Goal: Task Accomplishment & Management: Manage account settings

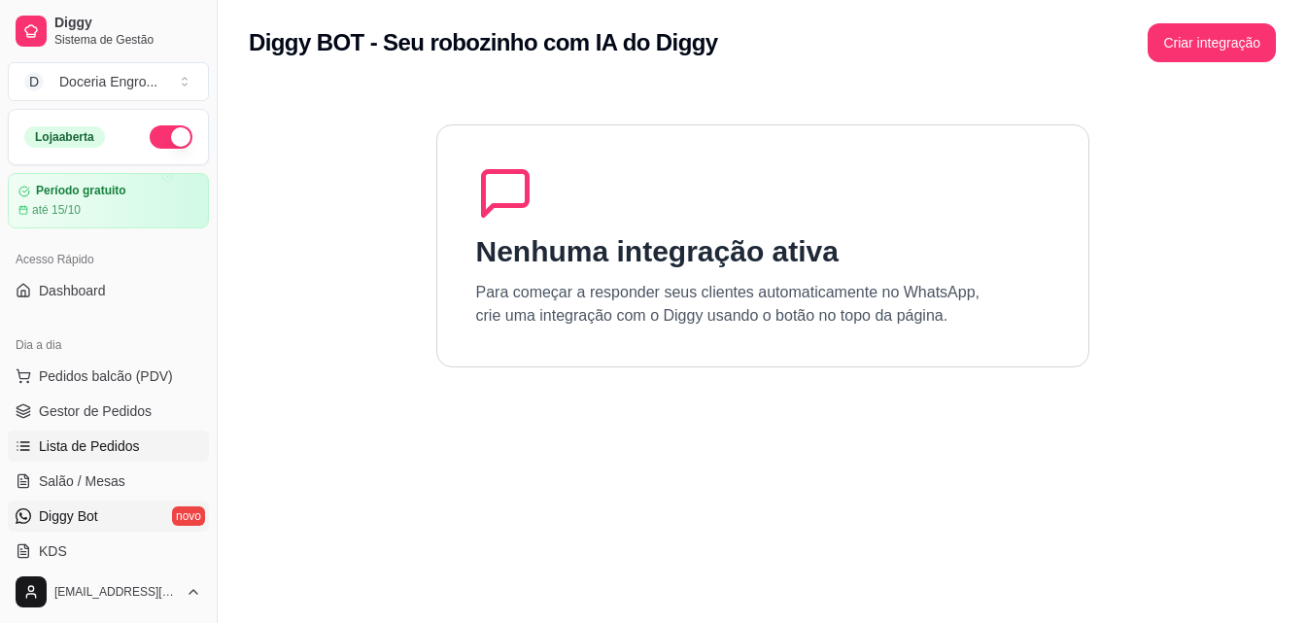
click at [137, 436] on link "Lista de Pedidos" at bounding box center [108, 446] width 201 height 31
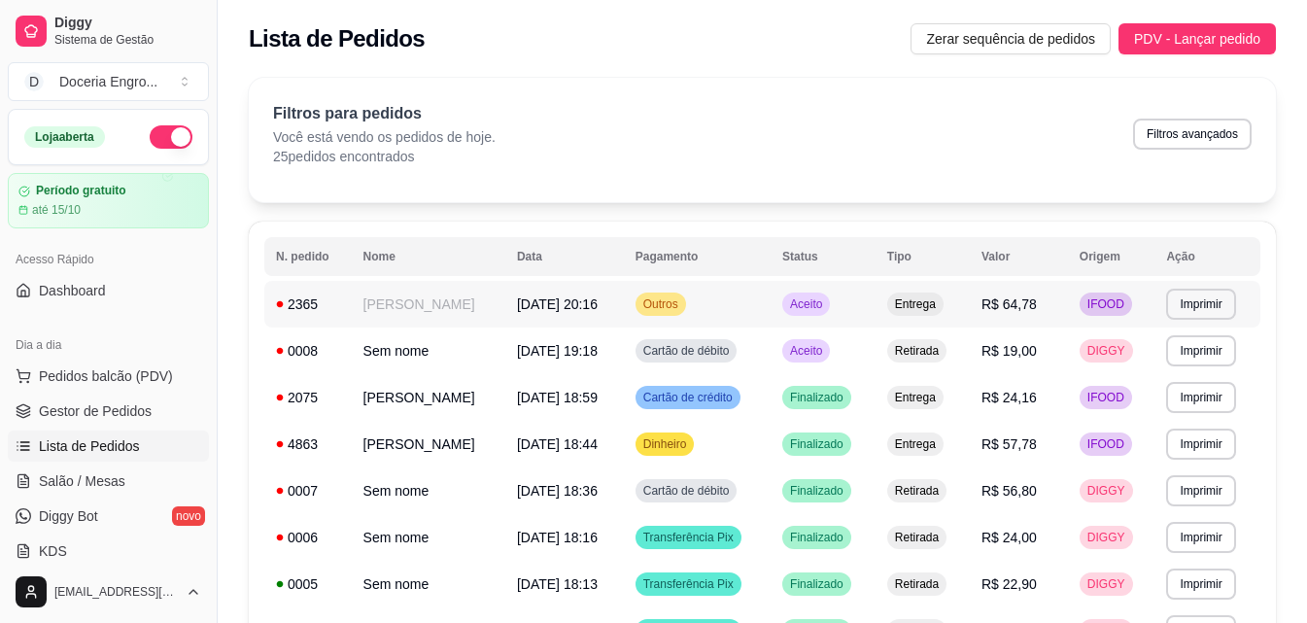
click at [505, 299] on td "[PERSON_NAME]" at bounding box center [429, 304] width 154 height 47
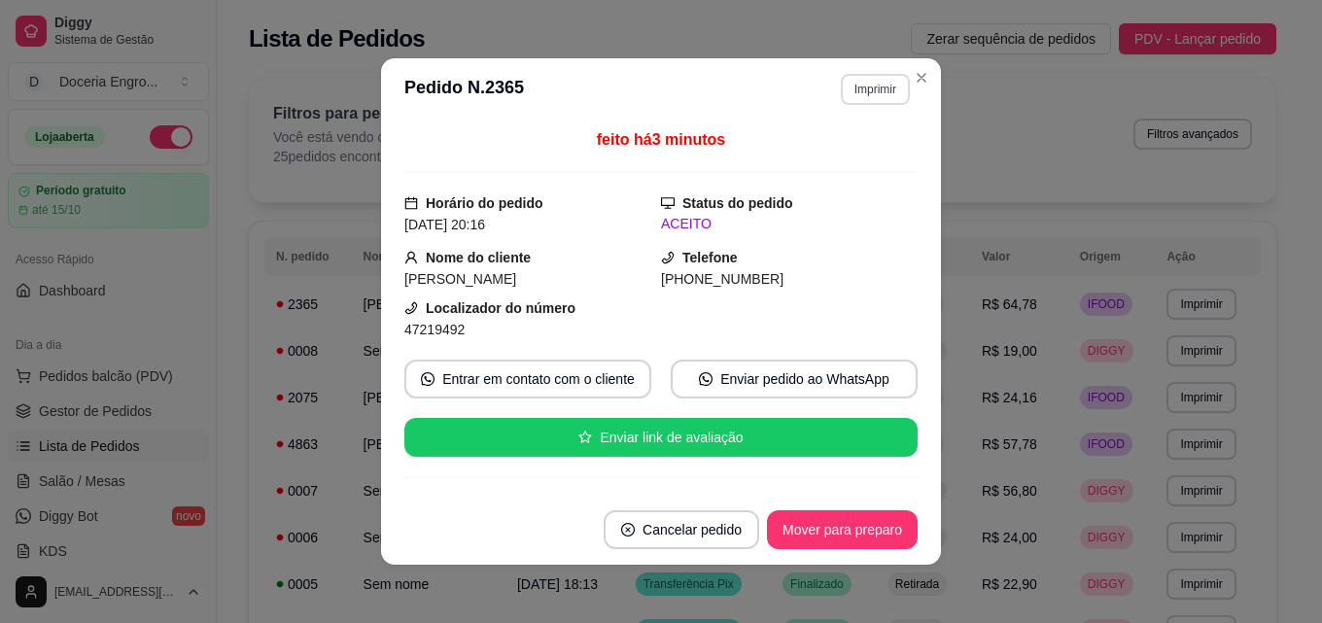
click at [875, 91] on button "Imprimir" at bounding box center [875, 89] width 69 height 31
click at [823, 146] on button "IMPRESSORA" at bounding box center [833, 157] width 136 height 30
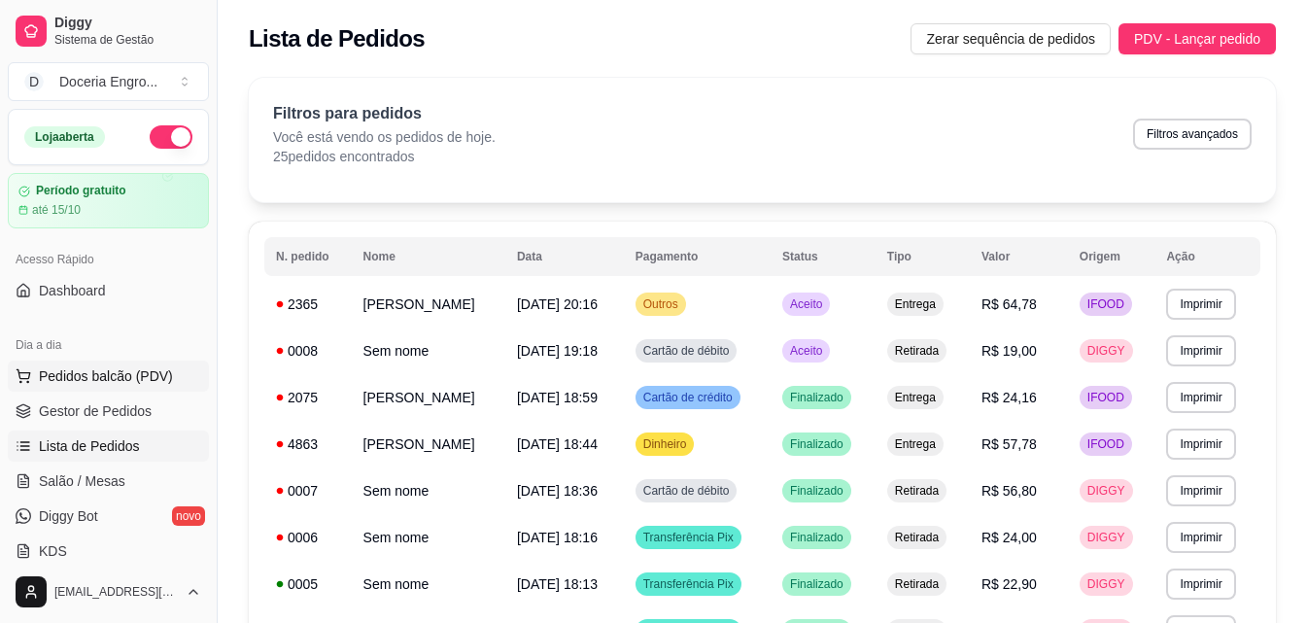
click at [123, 370] on span "Pedidos balcão (PDV)" at bounding box center [106, 375] width 134 height 19
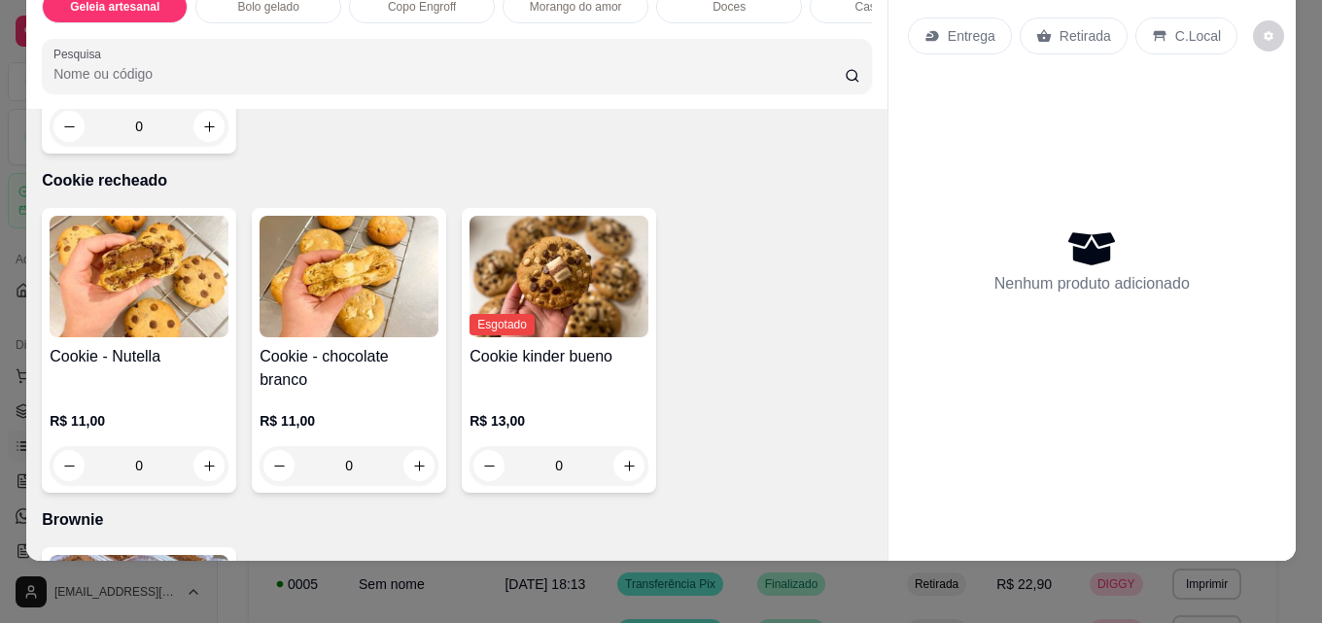
scroll to position [3207, 0]
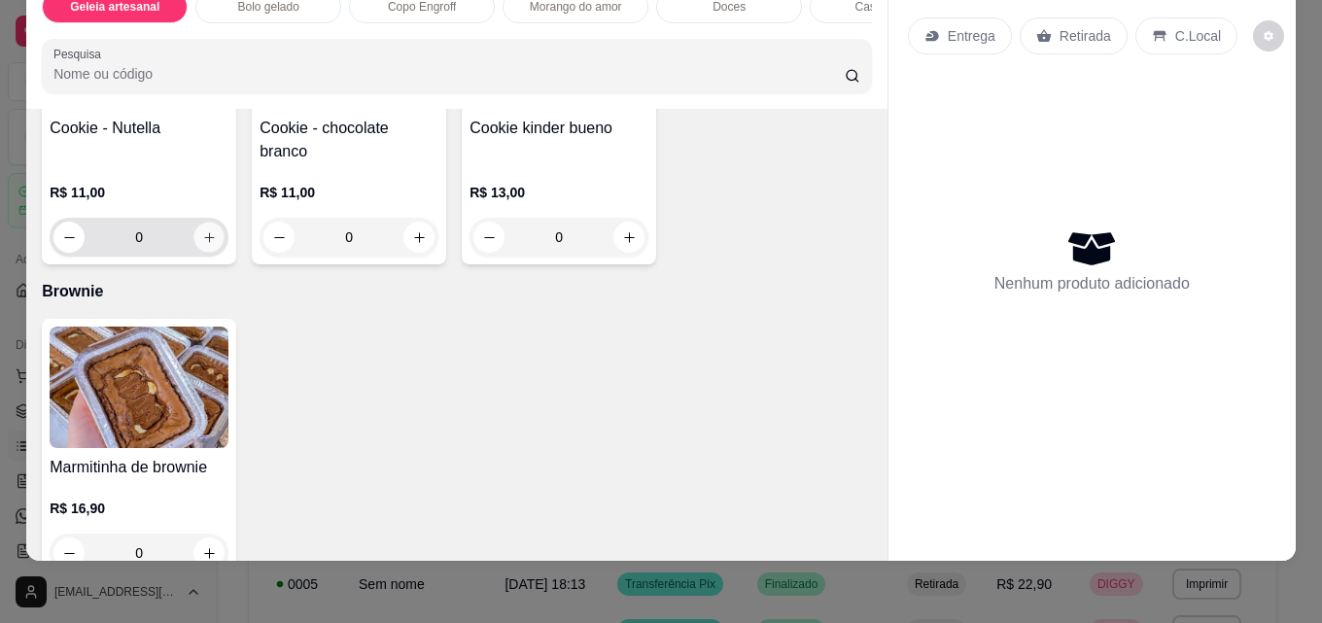
click at [208, 245] on icon "increase-product-quantity" at bounding box center [209, 237] width 15 height 15
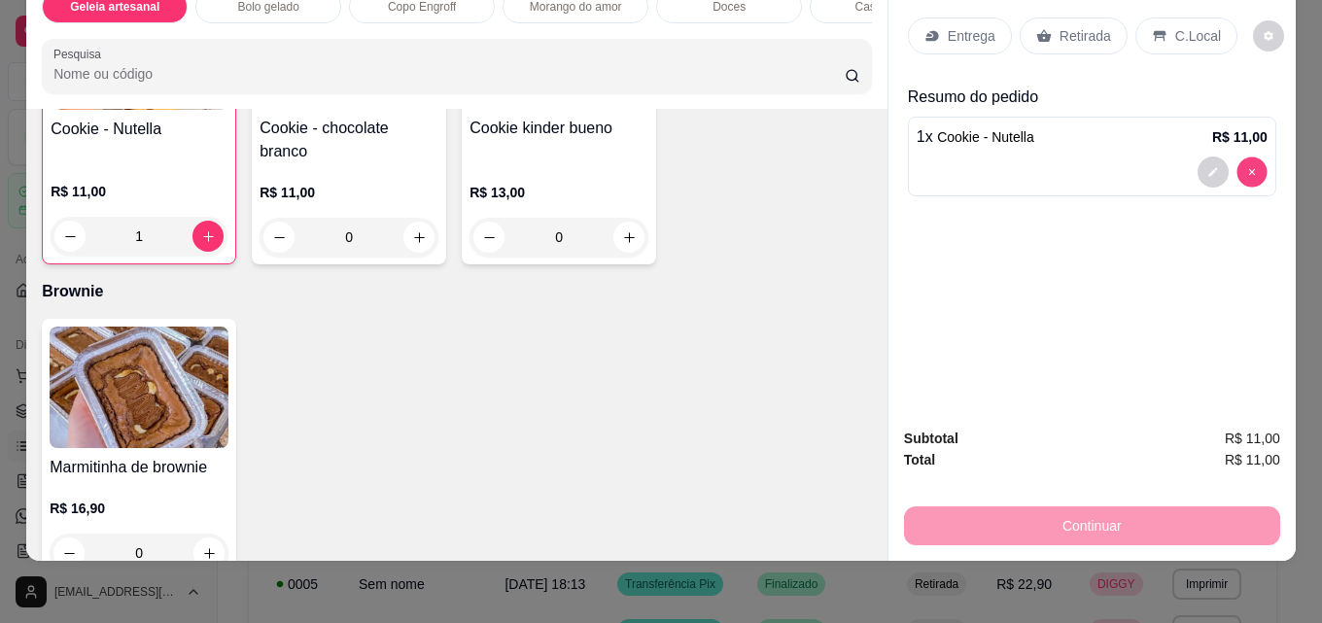
type input "0"
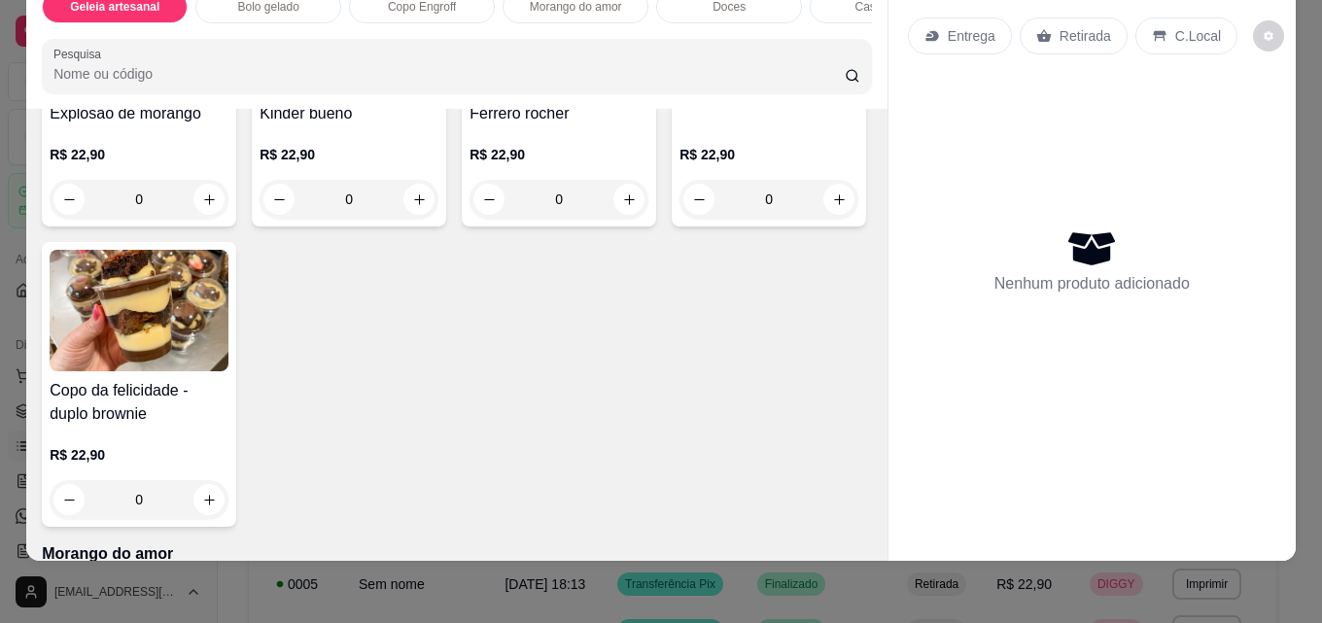
scroll to position [1166, 0]
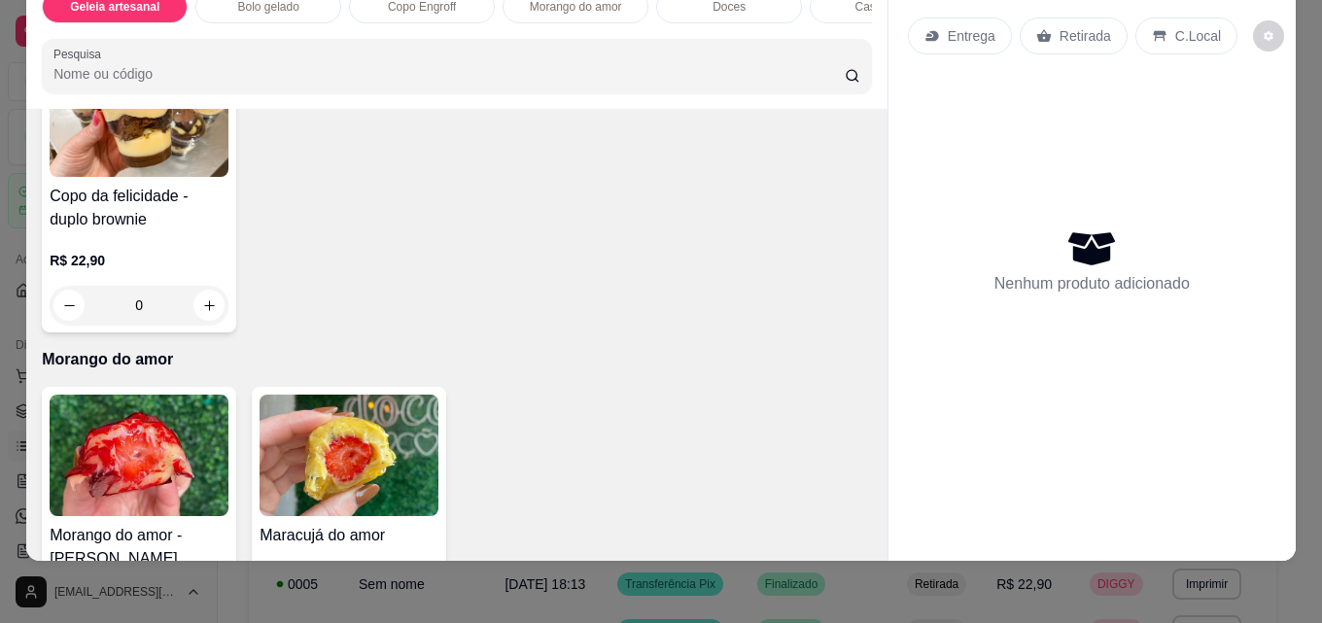
click at [202, 13] on icon "increase-product-quantity" at bounding box center [209, 5] width 15 height 15
type input "1"
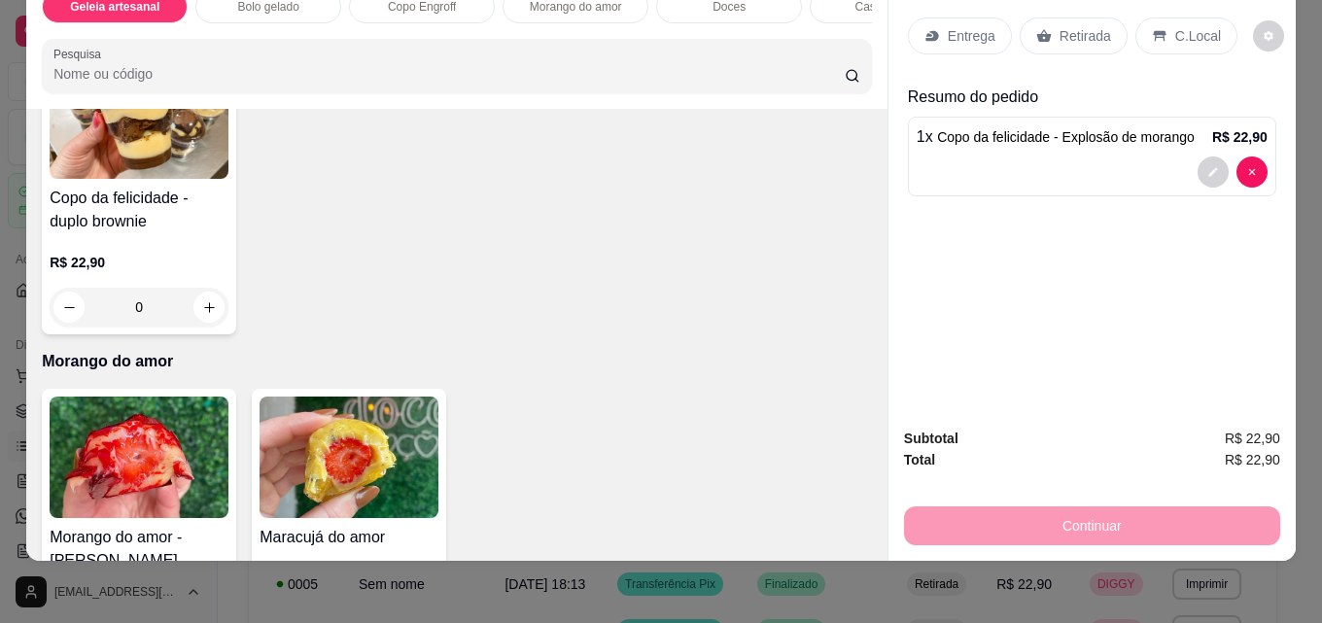
scroll to position [1167, 0]
click at [1059, 32] on div "Retirada" at bounding box center [1074, 35] width 108 height 37
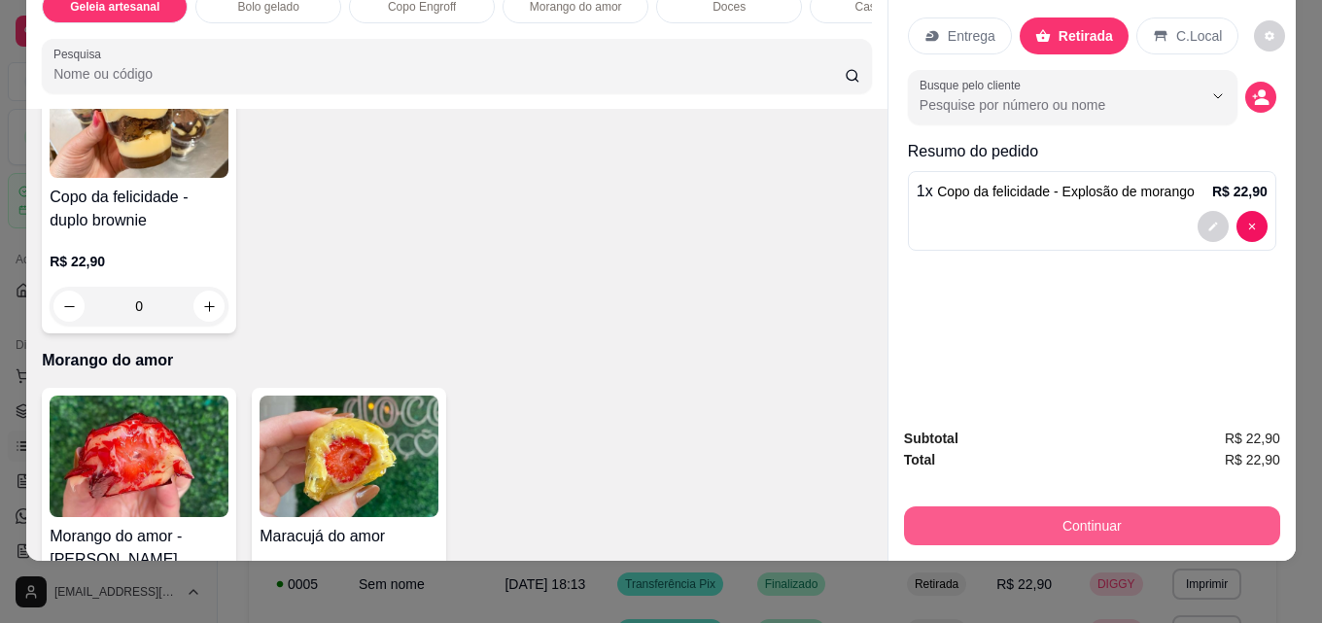
click at [1032, 512] on button "Continuar" at bounding box center [1092, 525] width 376 height 39
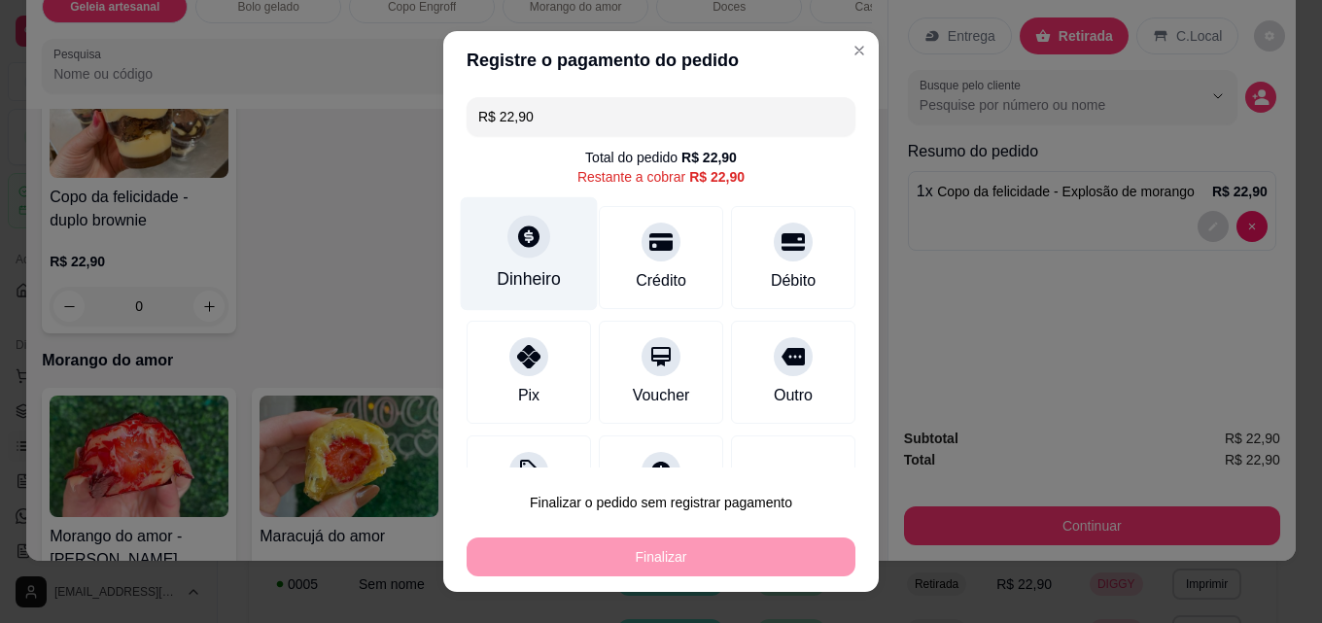
click at [527, 255] on div at bounding box center [528, 236] width 43 height 43
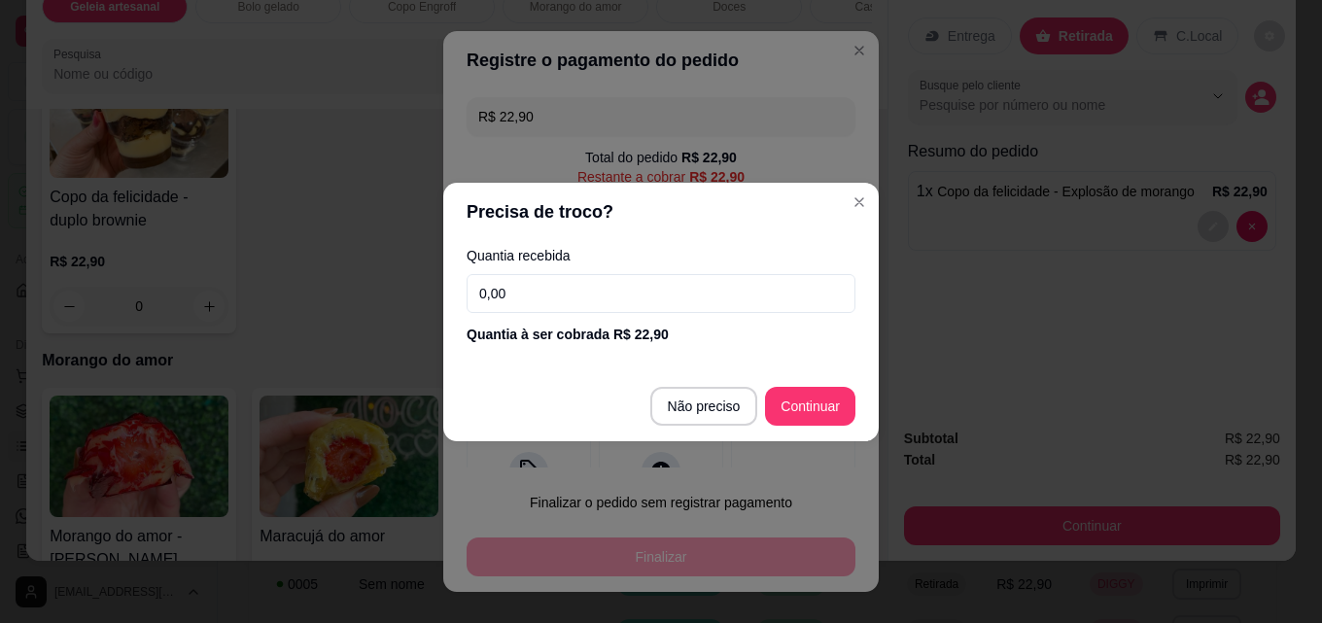
click at [557, 293] on input "0,00" at bounding box center [661, 293] width 389 height 39
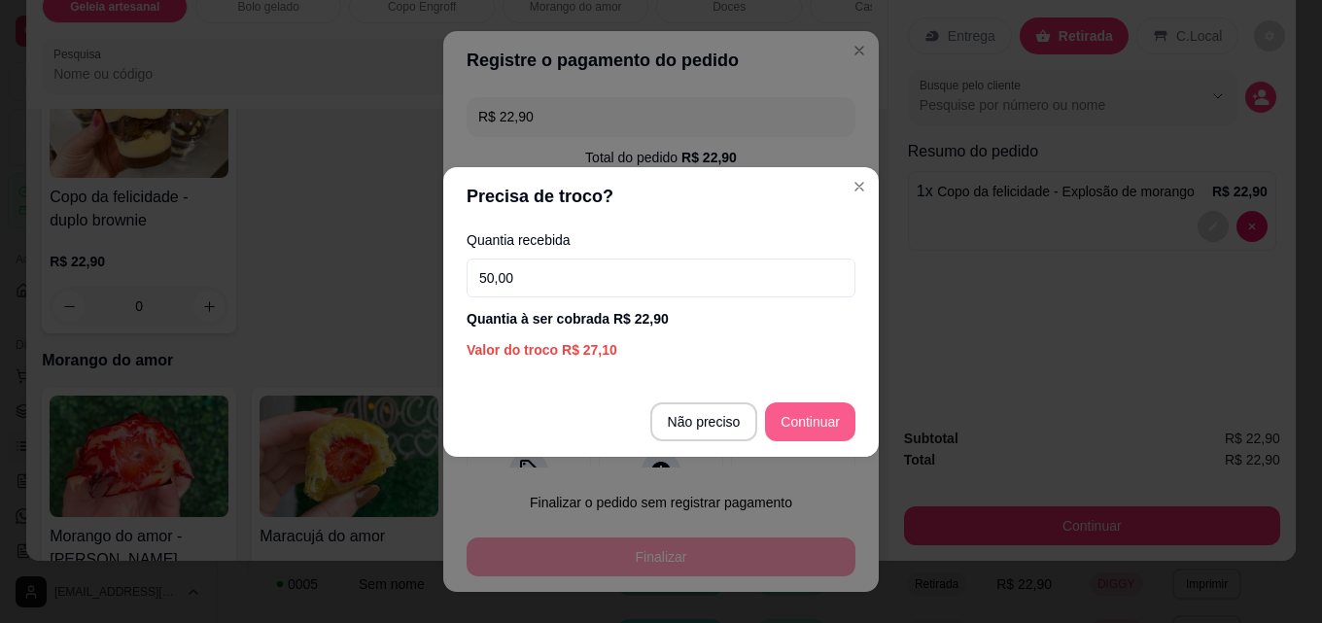
type input "50,00"
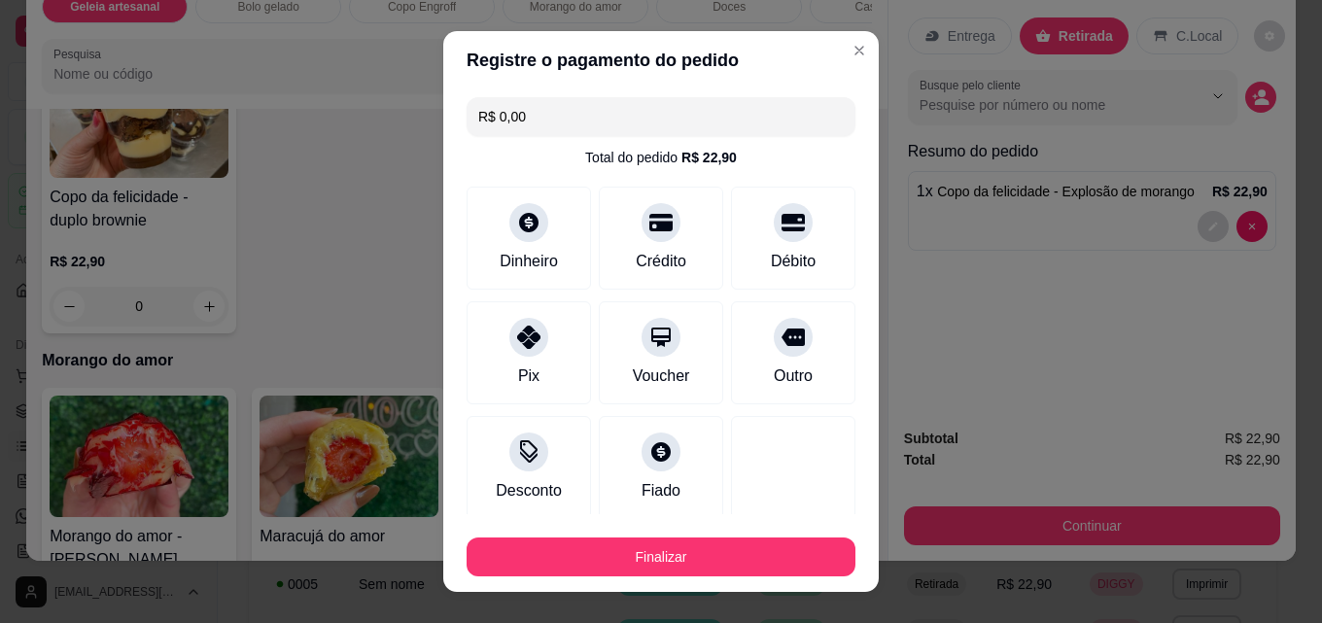
type input "R$ 0,00"
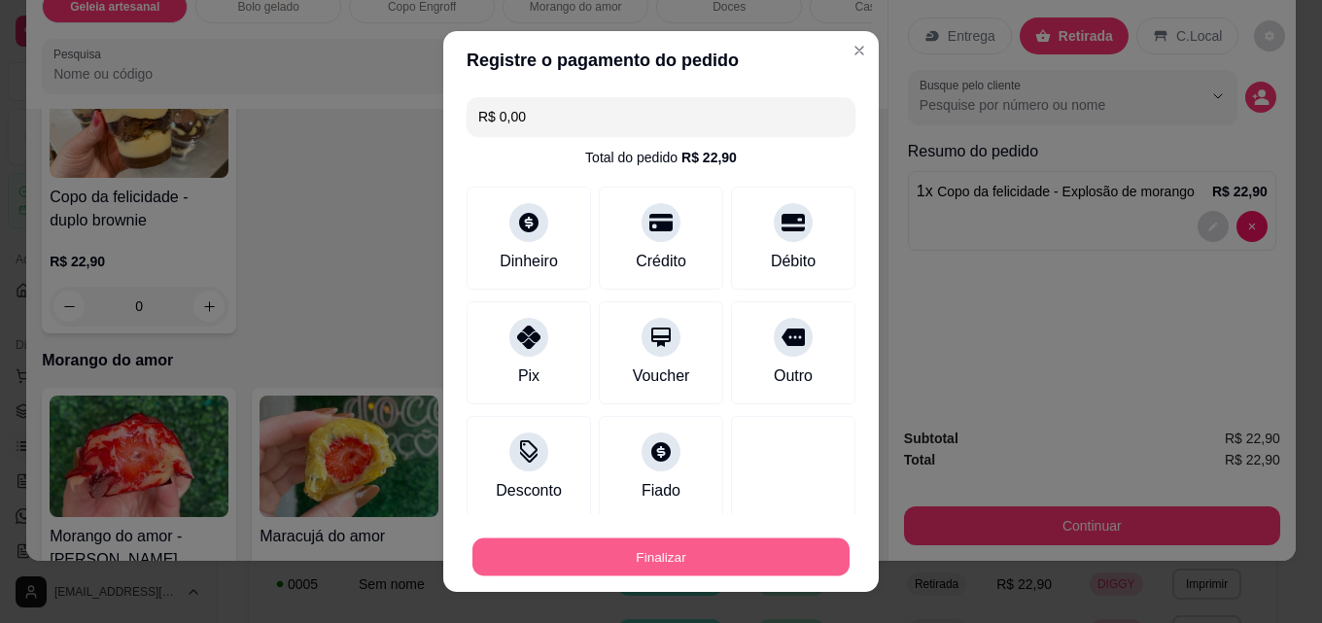
click at [641, 562] on button "Finalizar" at bounding box center [660, 557] width 377 height 38
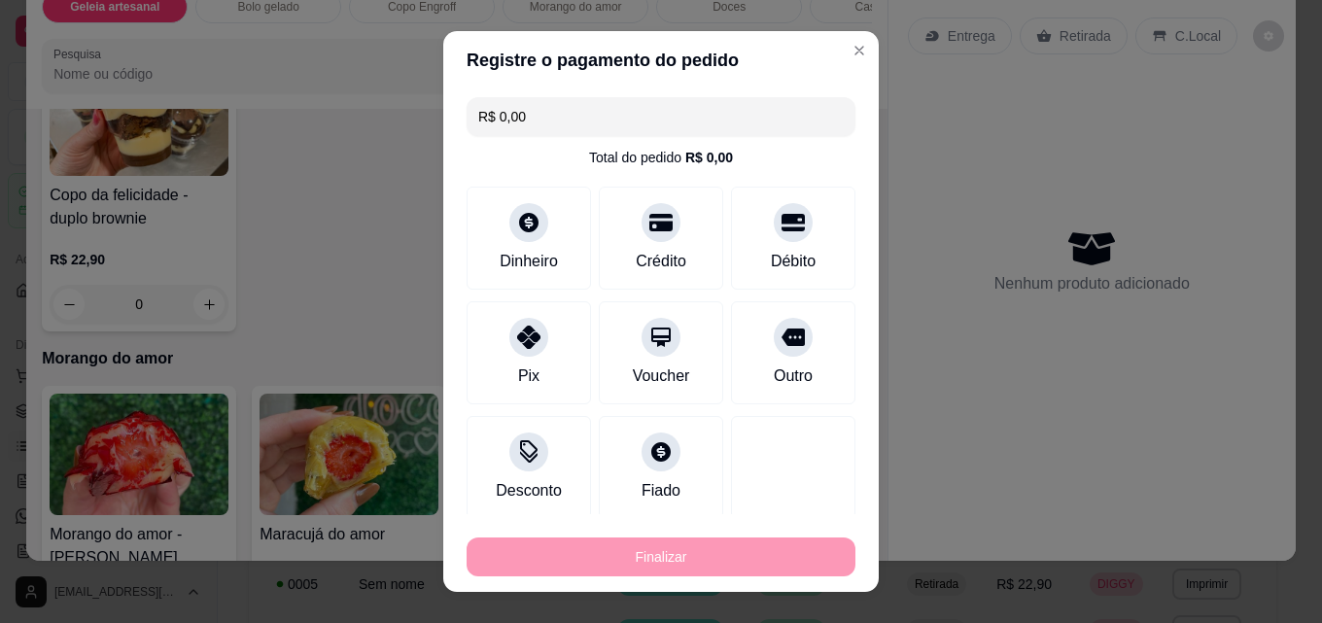
type input "0"
type input "-R$ 22,90"
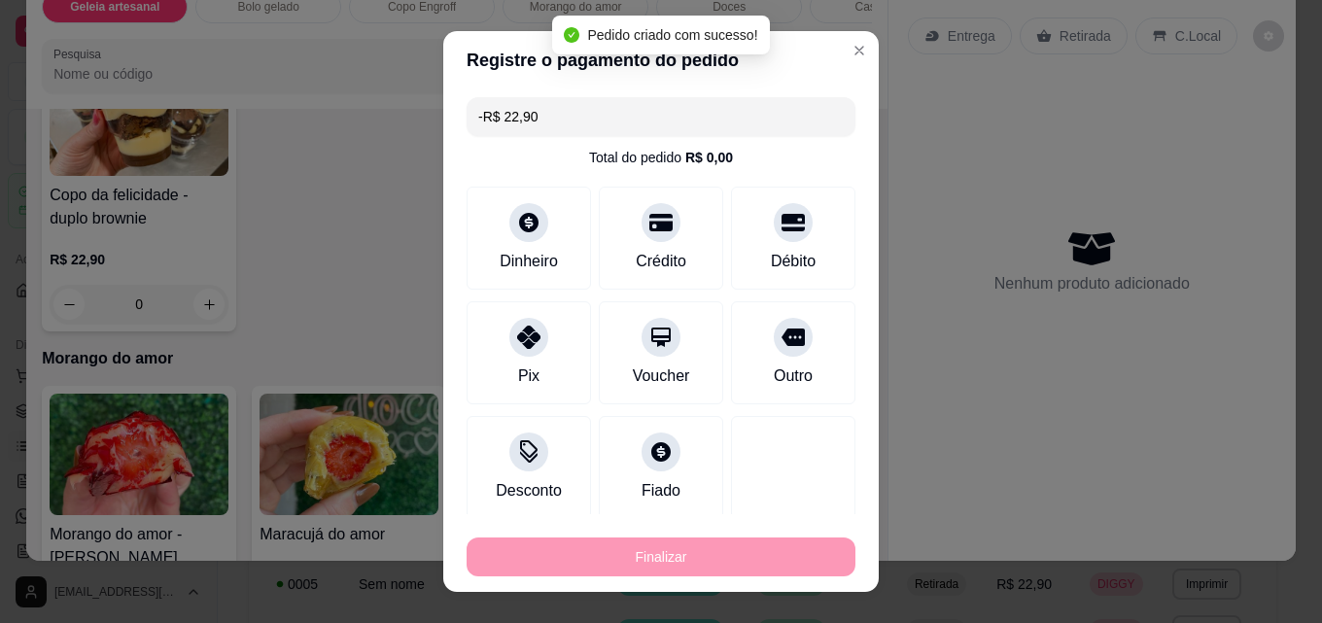
scroll to position [1166, 0]
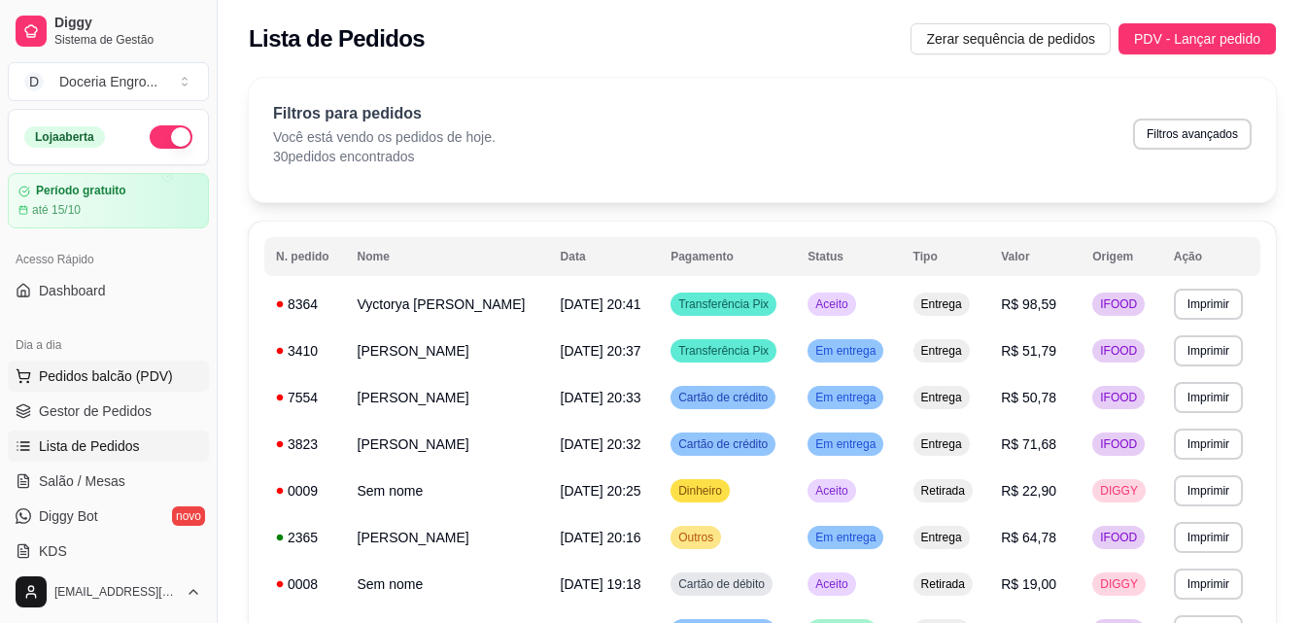
click at [149, 377] on span "Pedidos balcão (PDV)" at bounding box center [106, 375] width 134 height 19
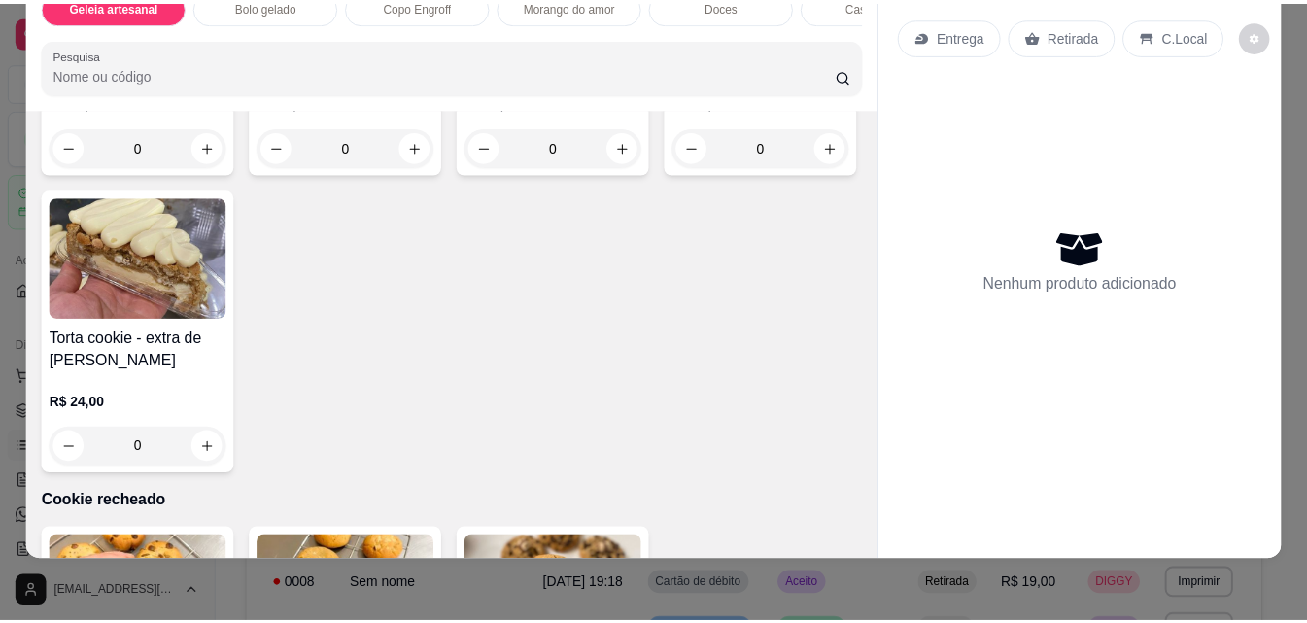
scroll to position [2819, 0]
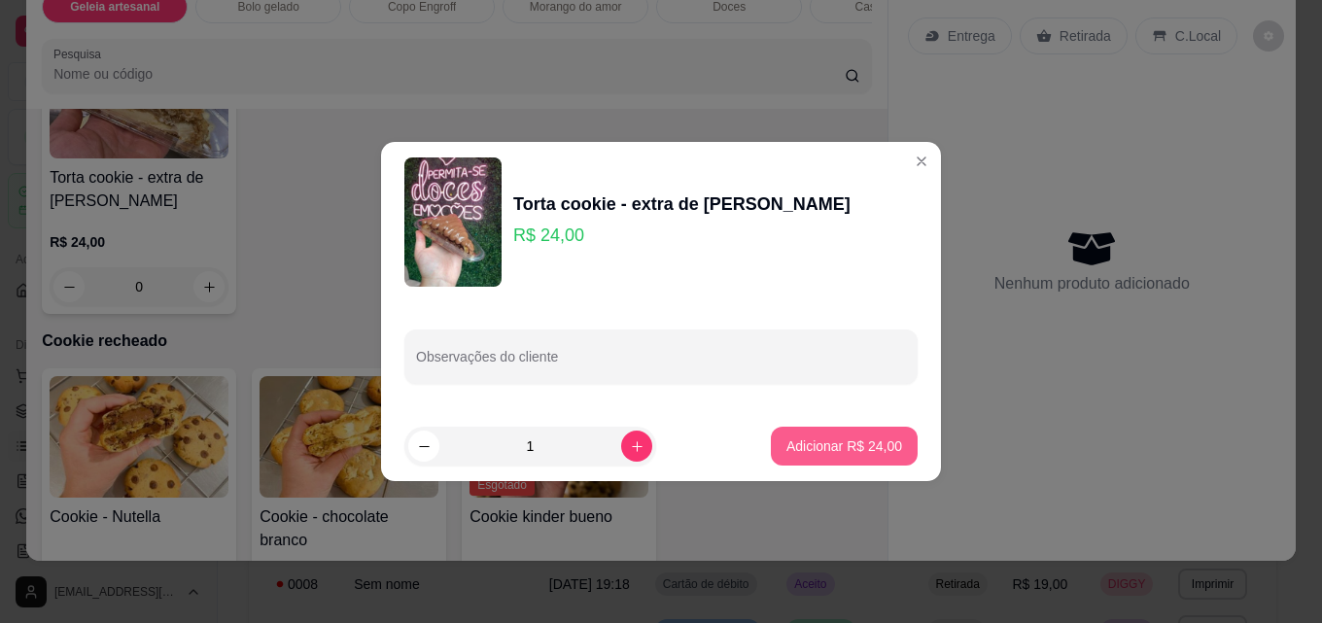
click at [848, 454] on p "Adicionar R$ 24,00" at bounding box center [844, 445] width 116 height 19
type input "1"
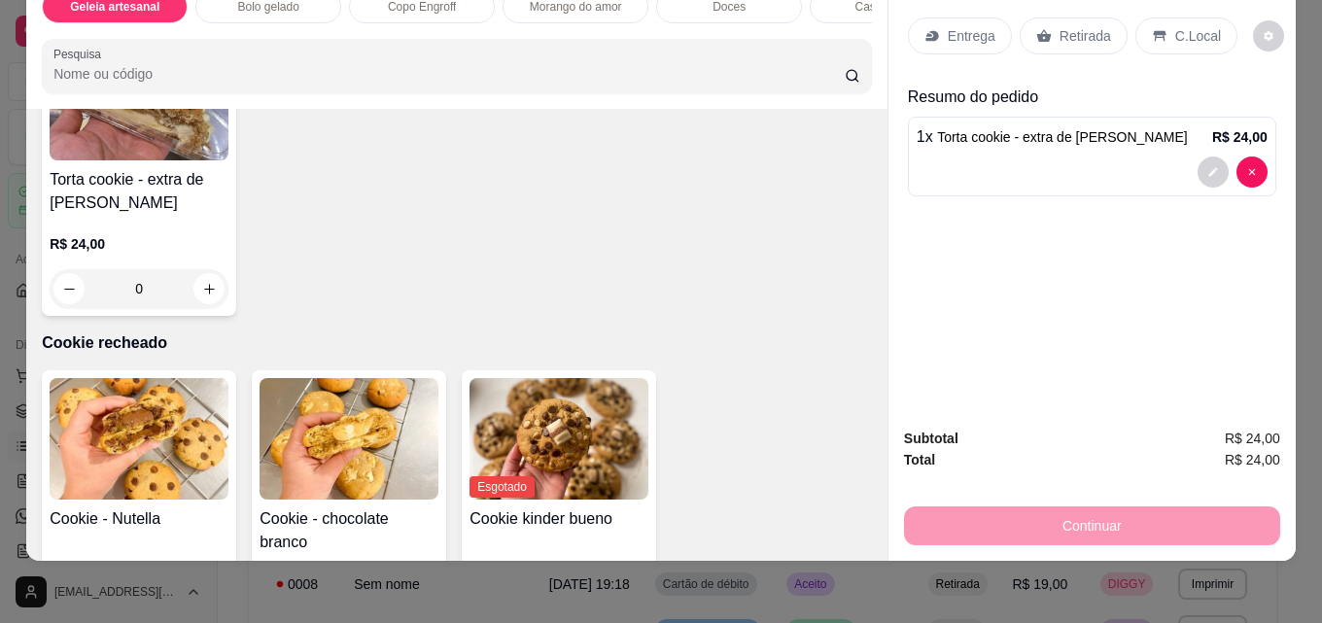
click at [1042, 28] on icon at bounding box center [1044, 36] width 16 height 16
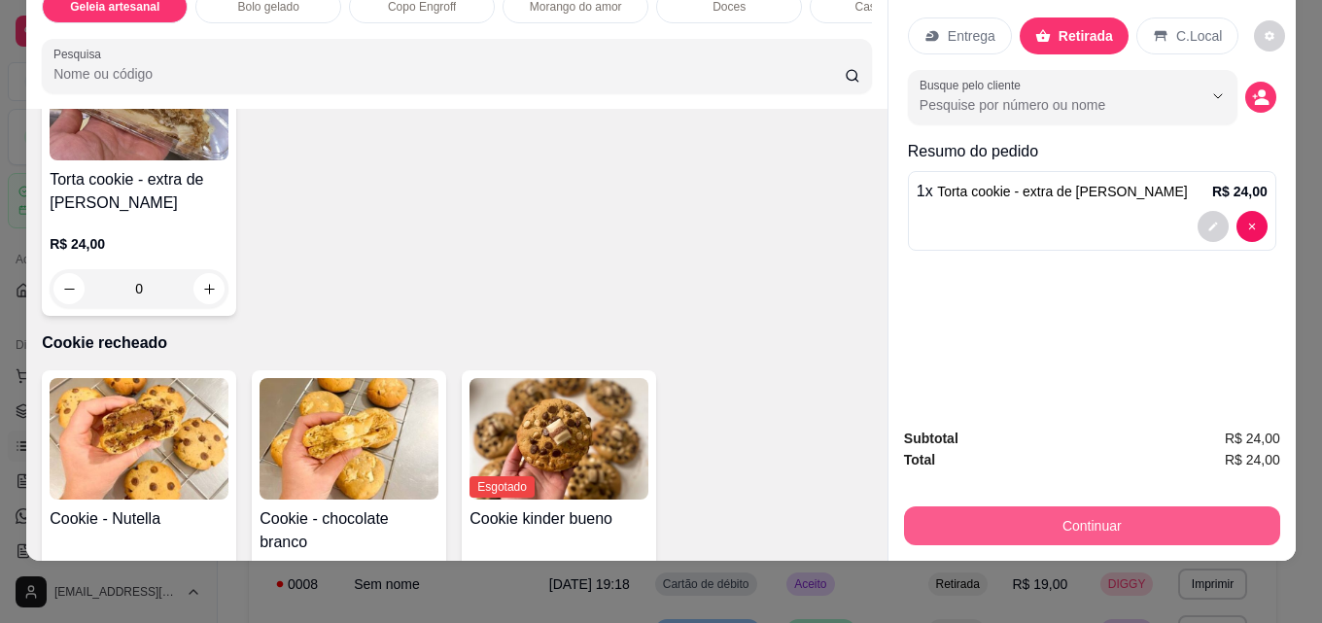
click at [972, 506] on button "Continuar" at bounding box center [1092, 525] width 376 height 39
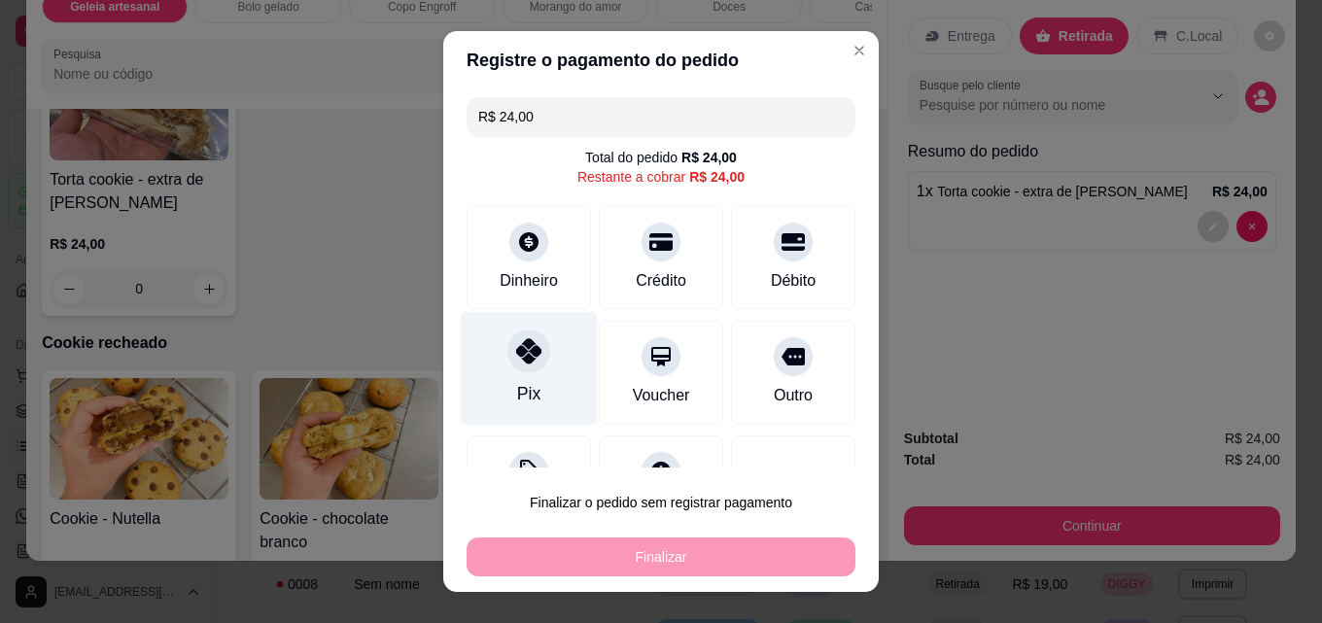
click at [536, 362] on div at bounding box center [528, 350] width 43 height 43
type input "R$ 0,00"
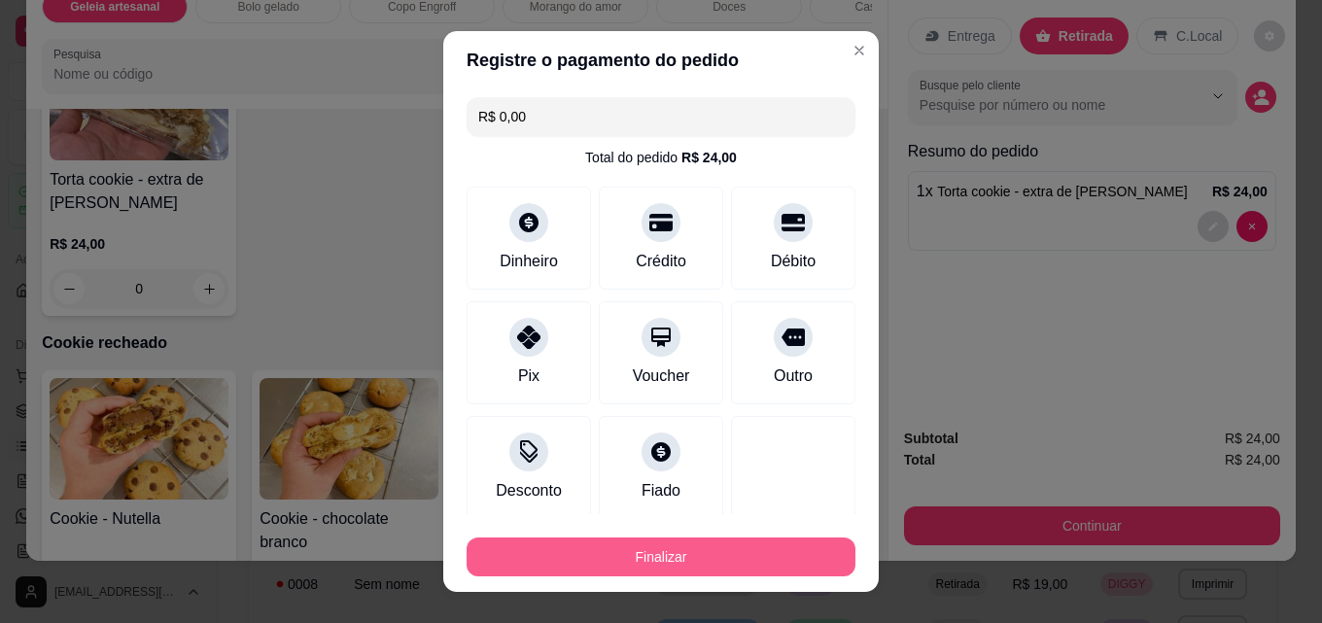
click at [555, 549] on button "Finalizar" at bounding box center [661, 556] width 389 height 39
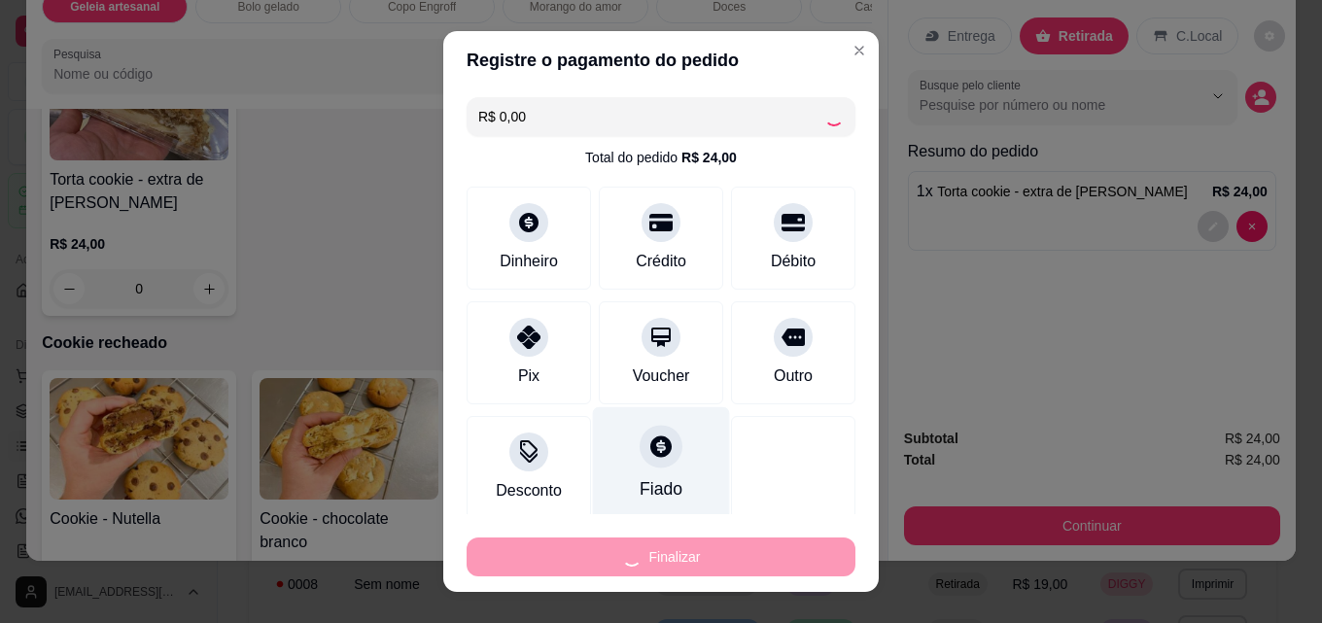
type input "0"
type input "-R$ 24,00"
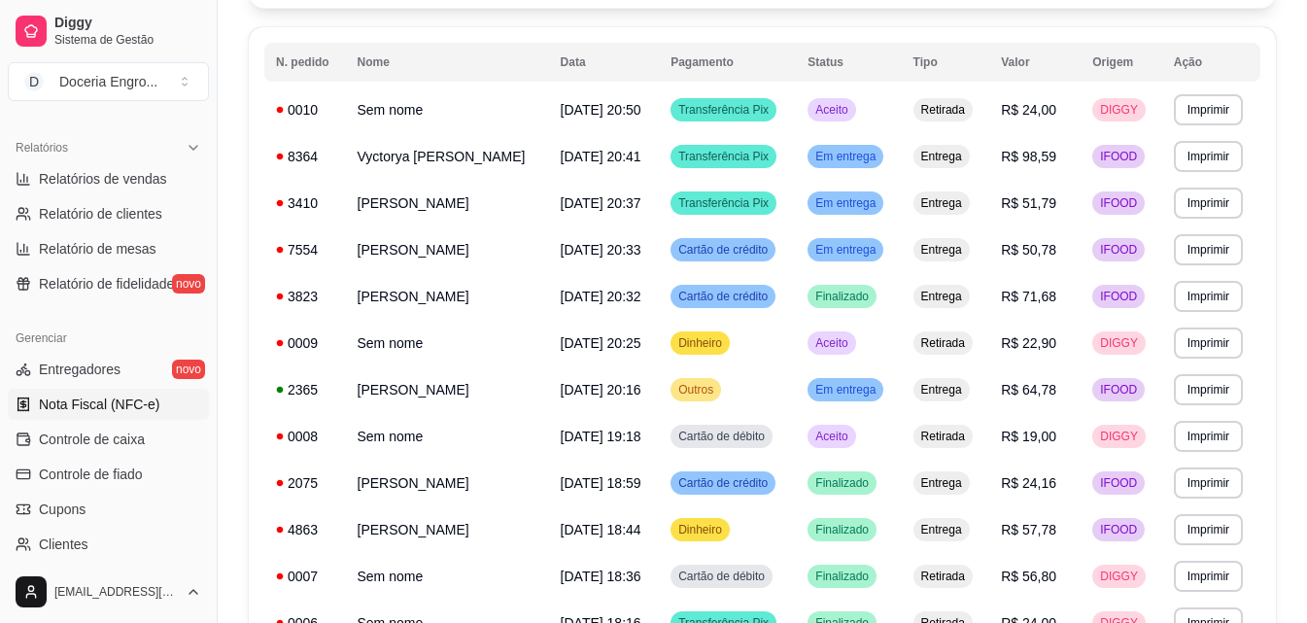
scroll to position [583, 0]
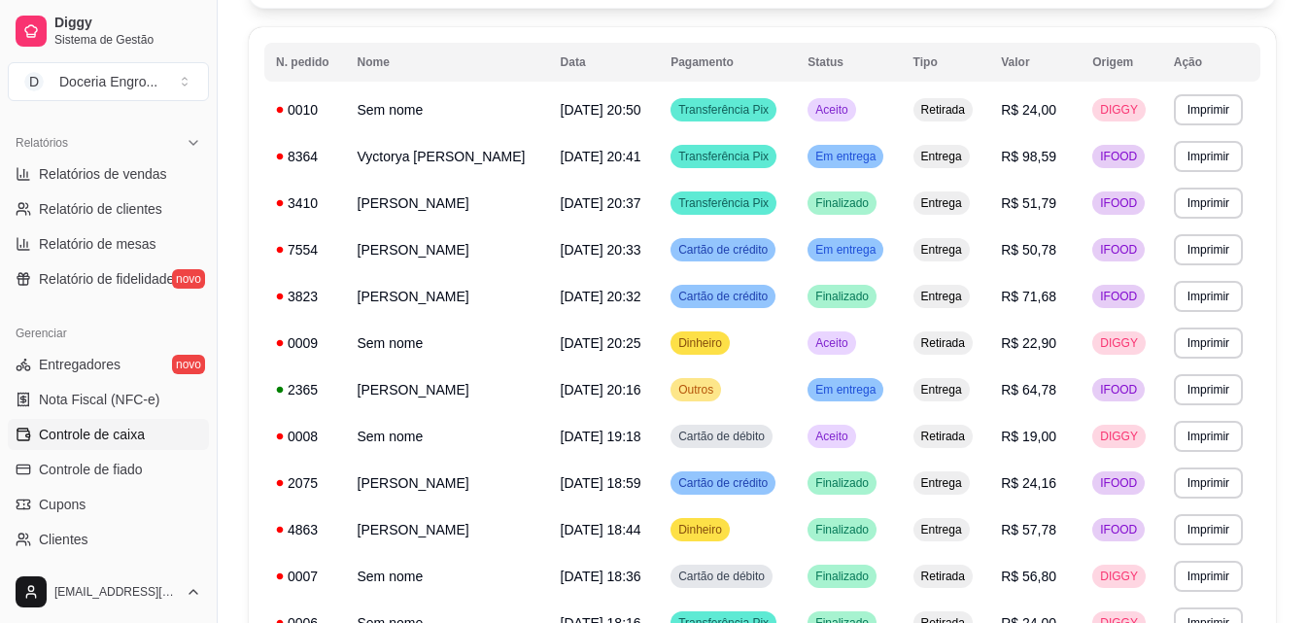
click at [103, 440] on span "Controle de caixa" at bounding box center [92, 434] width 106 height 19
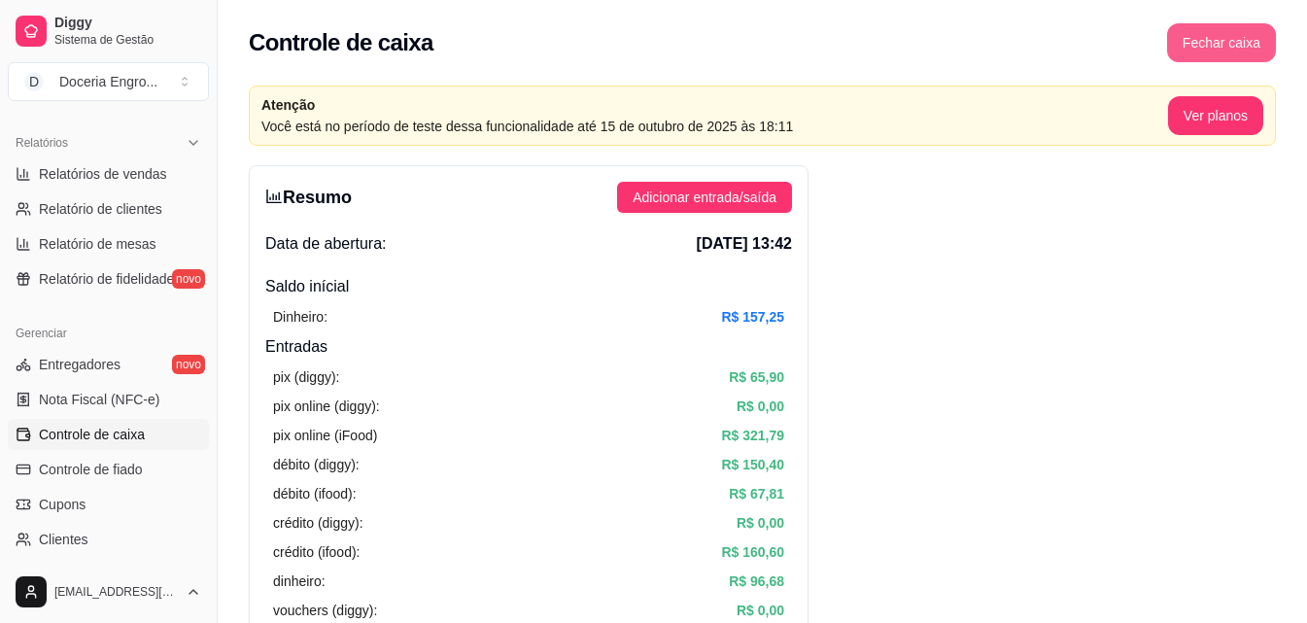
click at [1217, 36] on button "Fechar caixa" at bounding box center [1221, 42] width 109 height 39
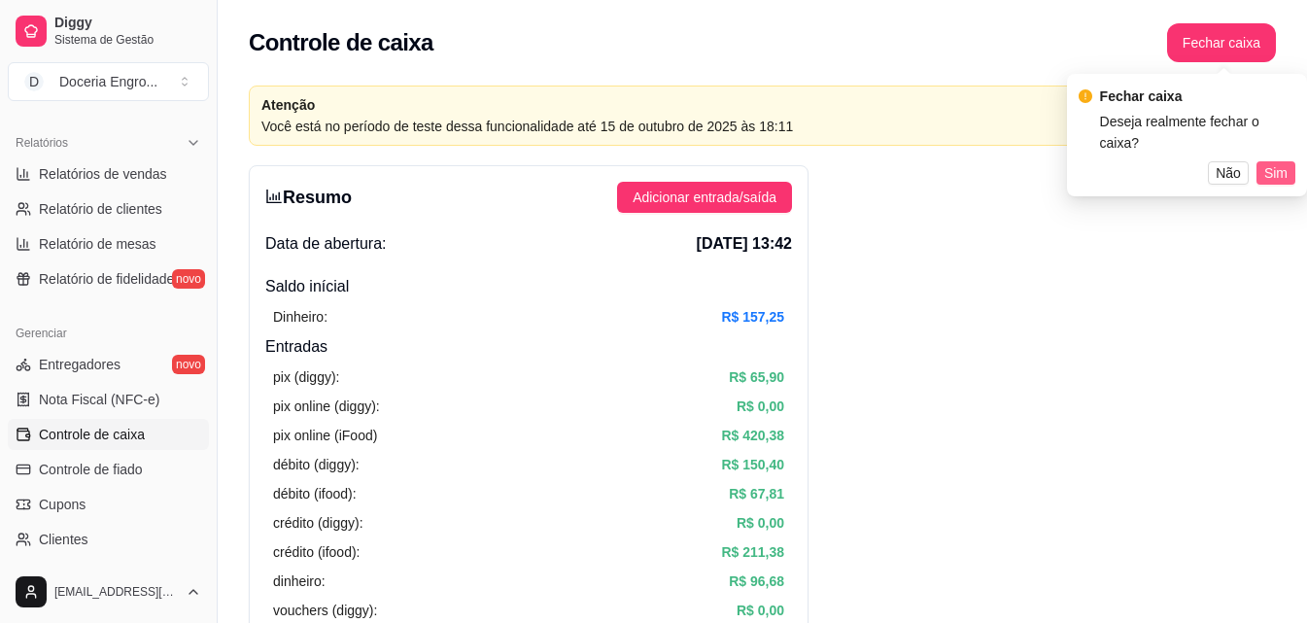
click at [1274, 162] on span "Sim" at bounding box center [1275, 172] width 23 height 21
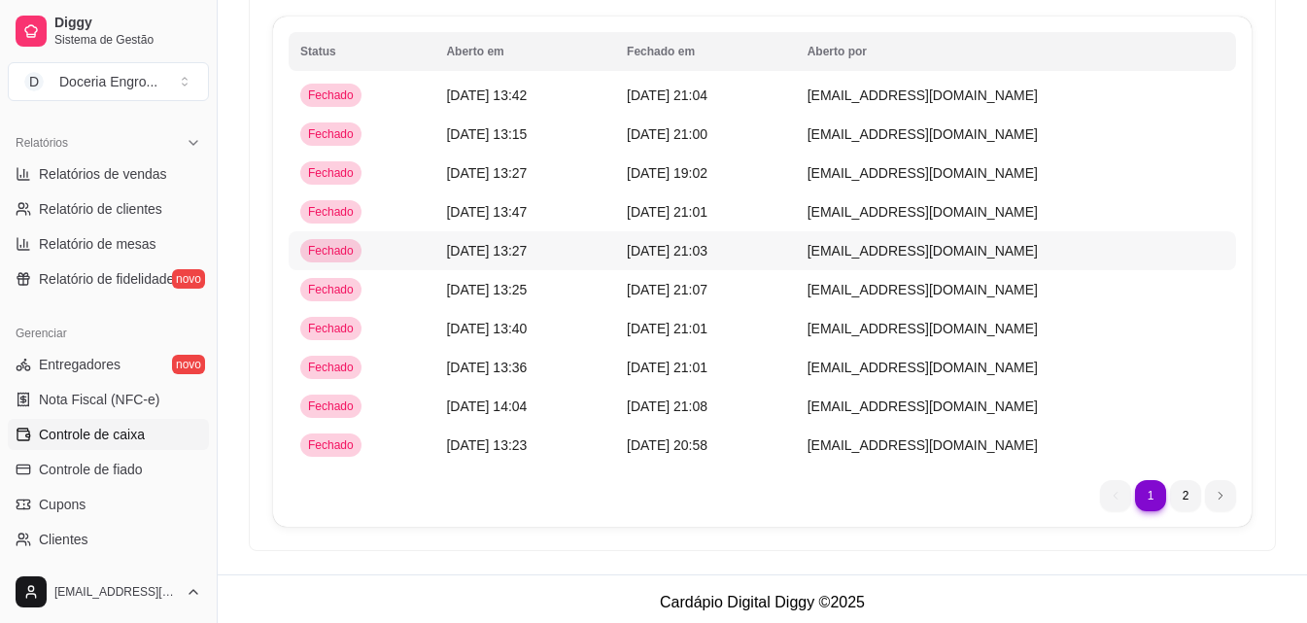
scroll to position [226, 0]
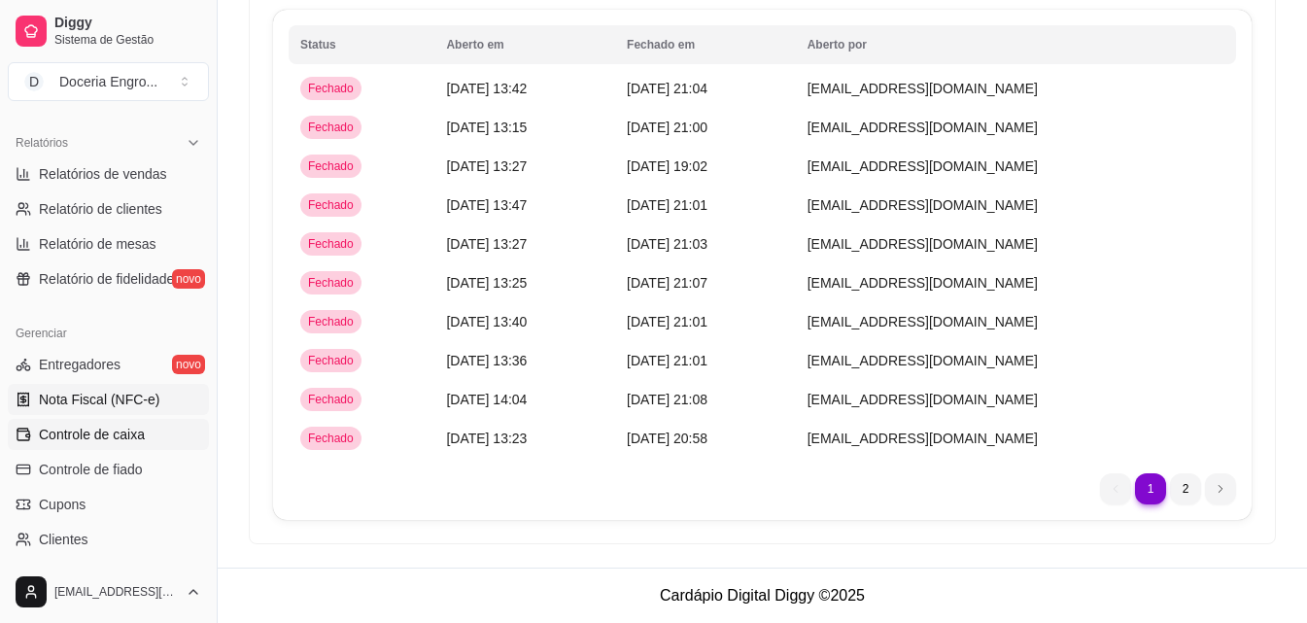
click at [97, 399] on span "Nota Fiscal (NFC-e)" at bounding box center [99, 399] width 121 height 19
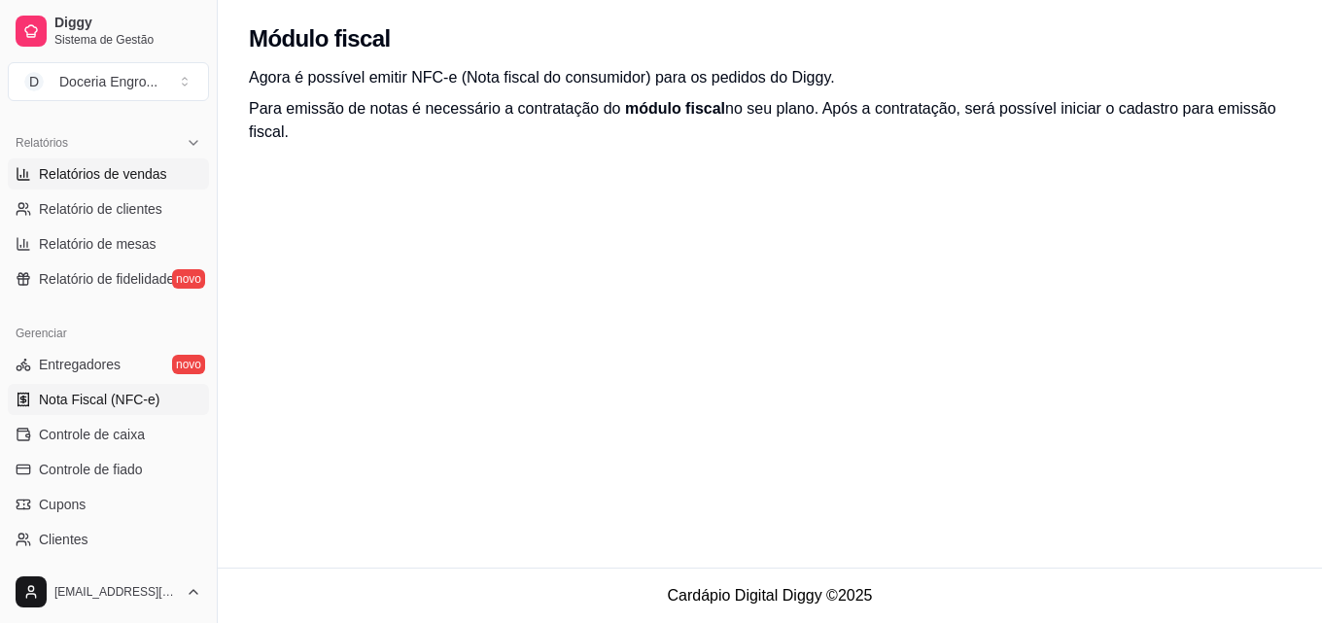
click at [137, 177] on span "Relatórios de vendas" at bounding box center [103, 173] width 128 height 19
select select "ALL"
select select "0"
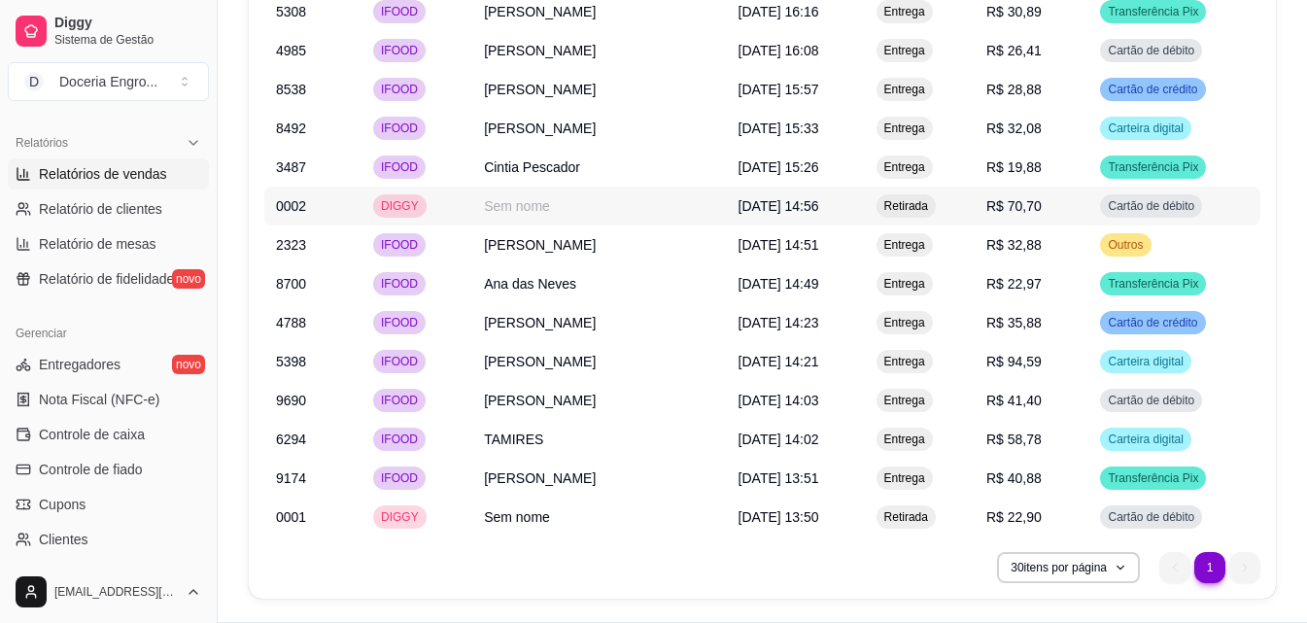
scroll to position [2563, 0]
